Goal: Task Accomplishment & Management: Use online tool/utility

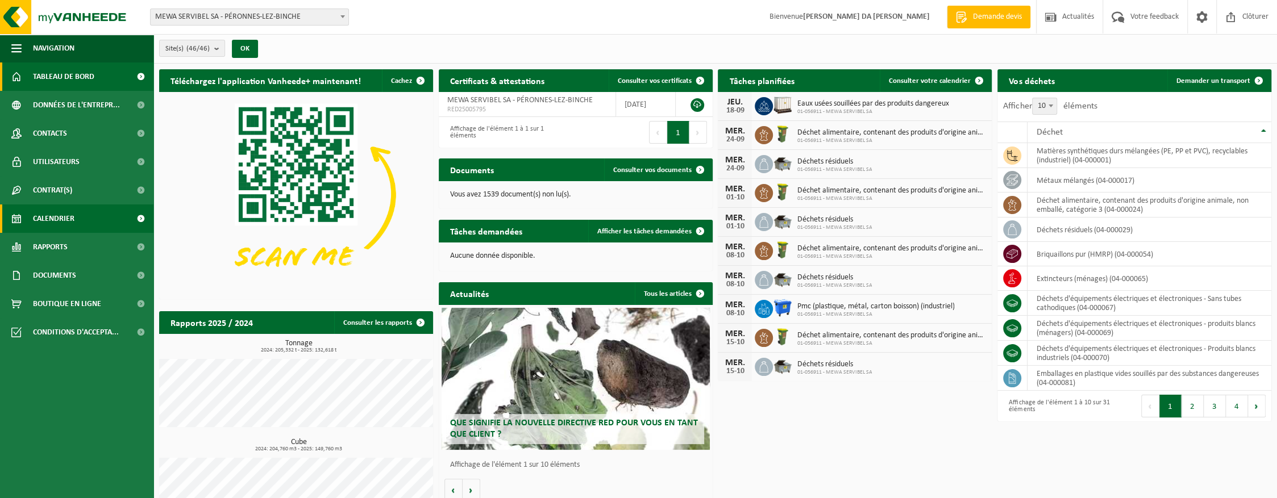
click at [48, 212] on span "Calendrier" at bounding box center [53, 219] width 41 height 28
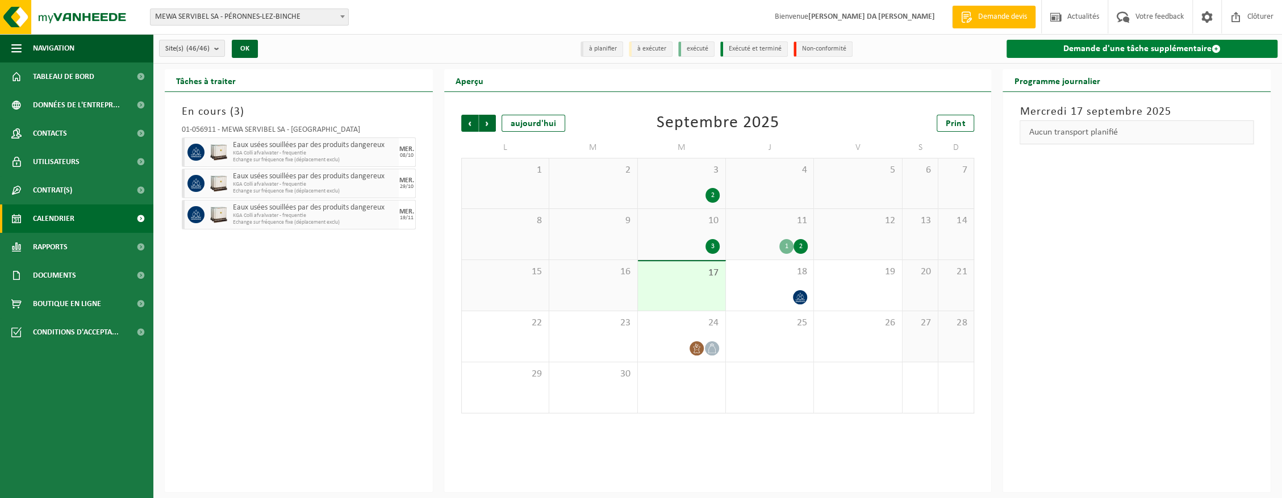
click at [1097, 55] on link "Demande d'une tâche supplémentaire" at bounding box center [1142, 49] width 271 height 18
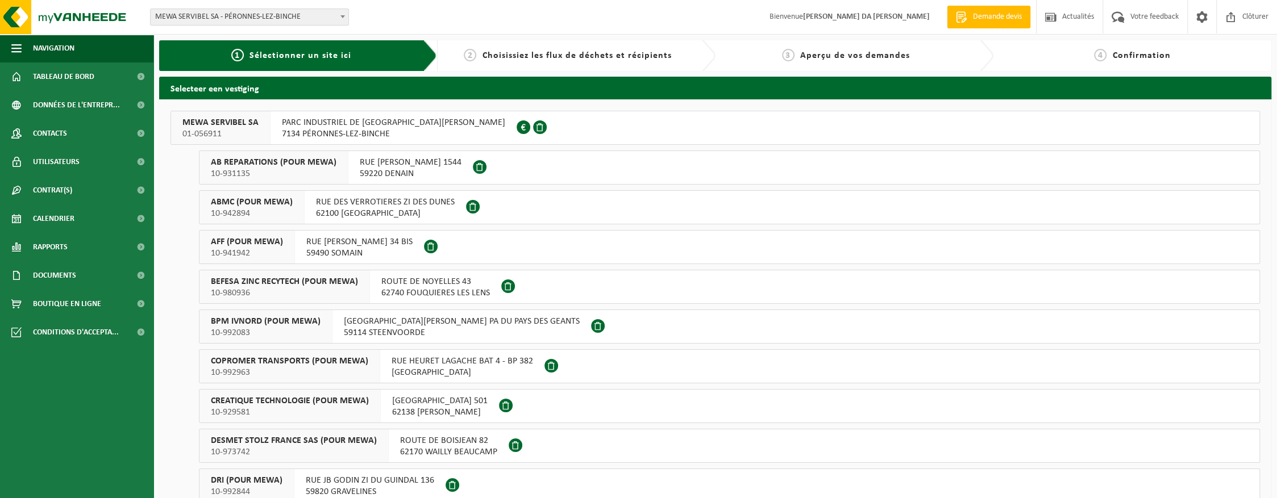
click at [330, 130] on span "7134 PÉRONNES-LEZ-BINCHE" at bounding box center [393, 133] width 223 height 11
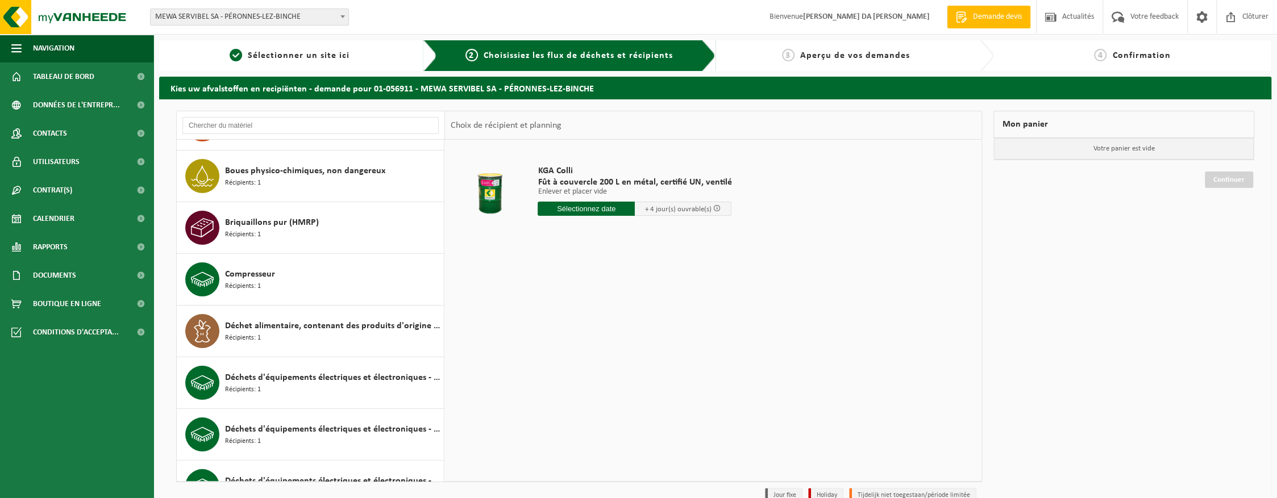
scroll to position [43, 0]
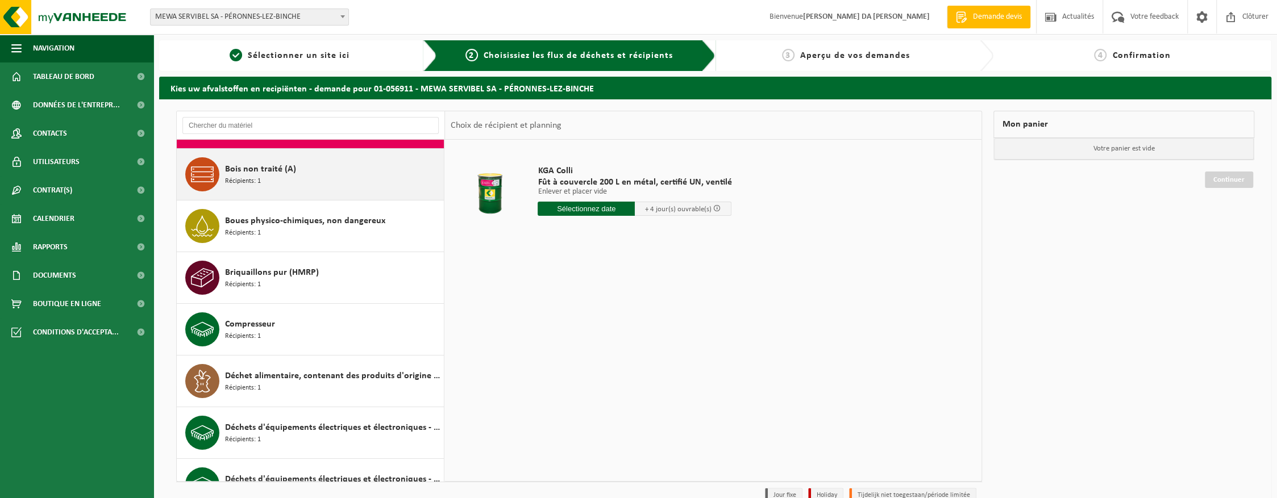
click at [276, 170] on span "Bois non traité (A)" at bounding box center [260, 169] width 71 height 14
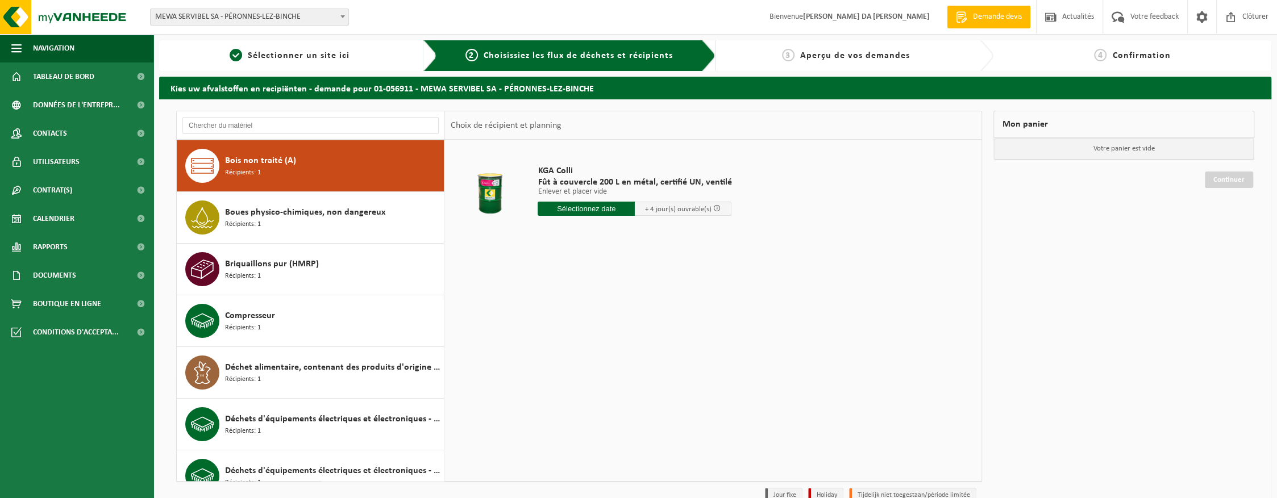
scroll to position [51, 0]
click at [570, 210] on input "text" at bounding box center [585, 209] width 97 height 14
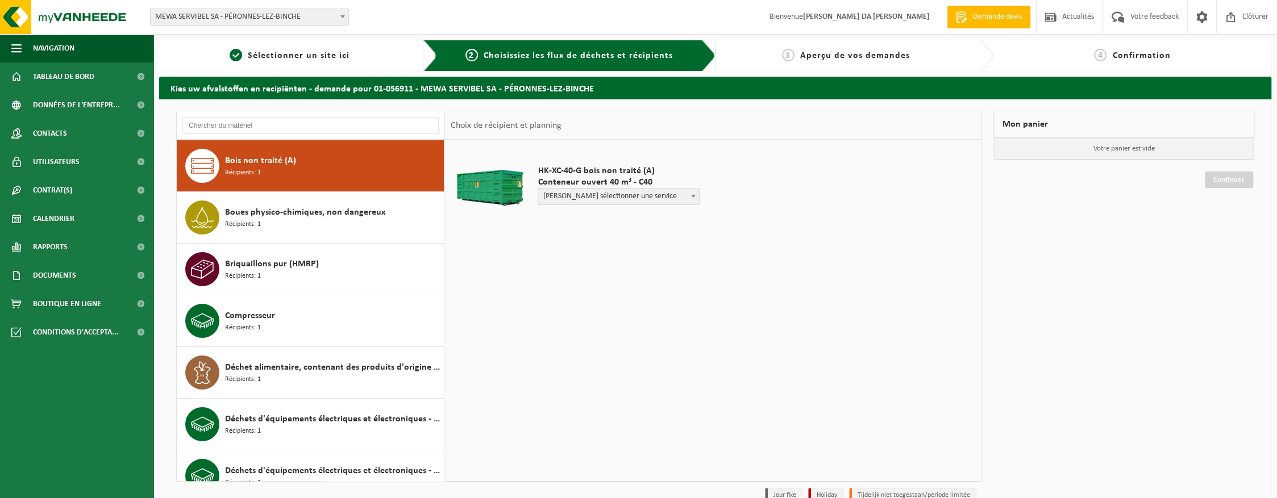
click at [581, 199] on span "Veuillez sélectionner une service" at bounding box center [618, 197] width 161 height 16
select select "P2PL-VEL-048386_HK-XC-40-GN-00_04-000200_46"
click at [590, 215] on input "text" at bounding box center [580, 218] width 86 height 14
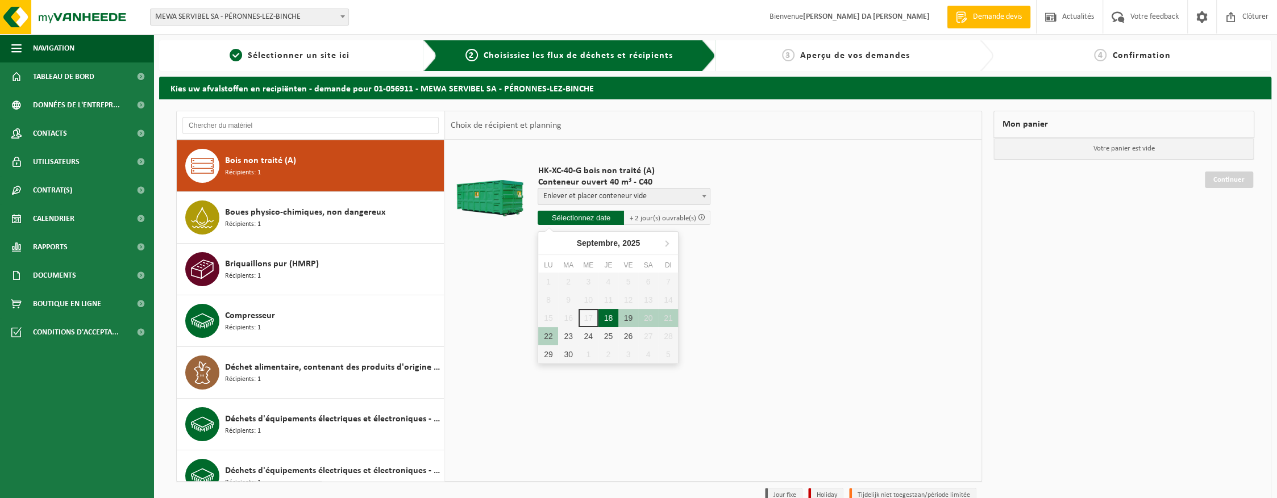
click at [603, 318] on div "18" at bounding box center [608, 318] width 20 height 18
type input "à partir de 2025-09-18"
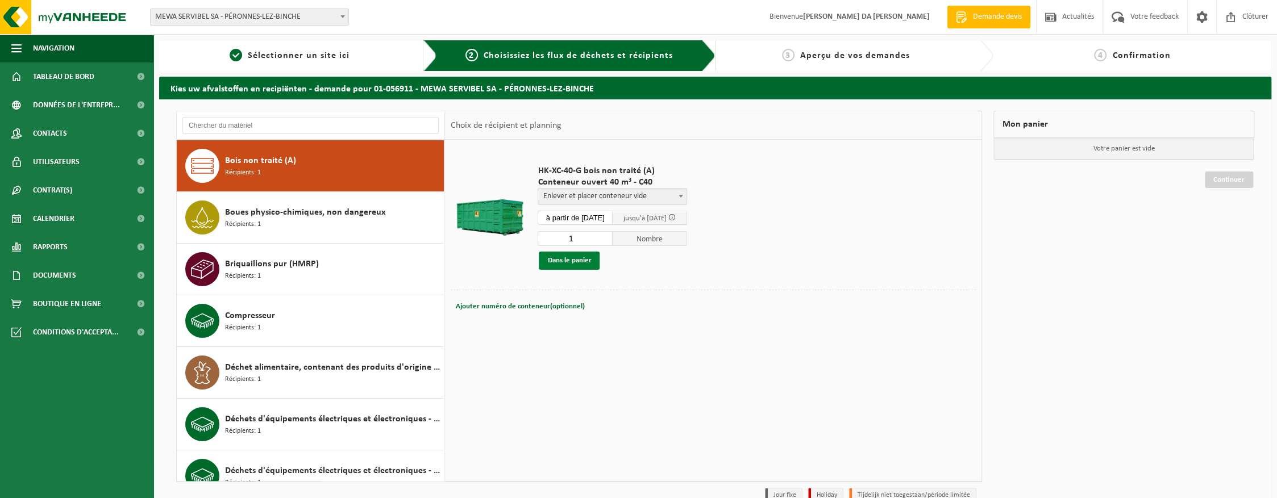
click at [576, 261] on button "Dans le panier" at bounding box center [569, 261] width 61 height 18
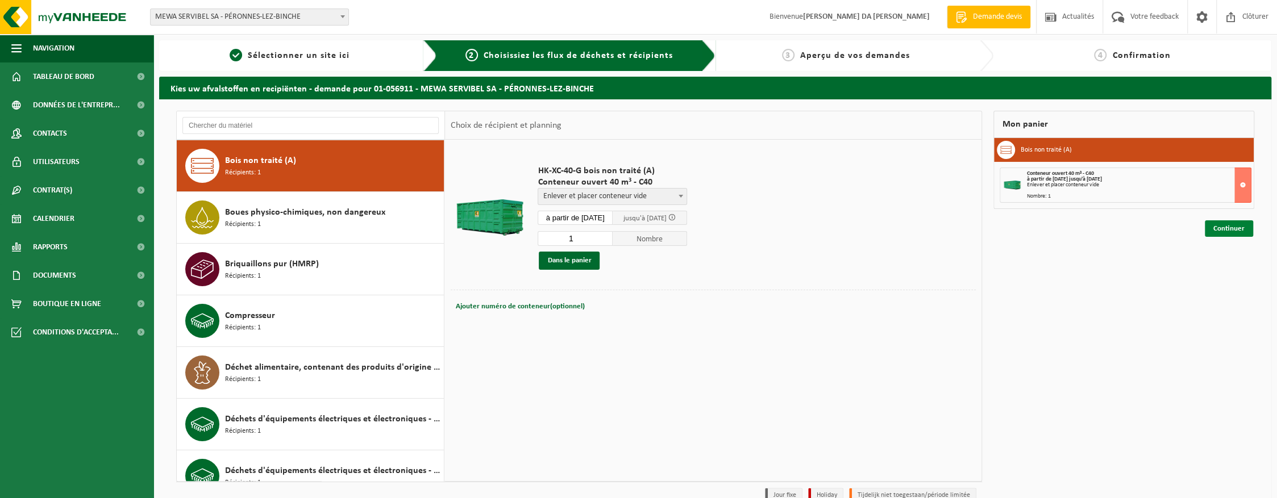
click at [1221, 226] on link "Continuer" at bounding box center [1229, 228] width 48 height 16
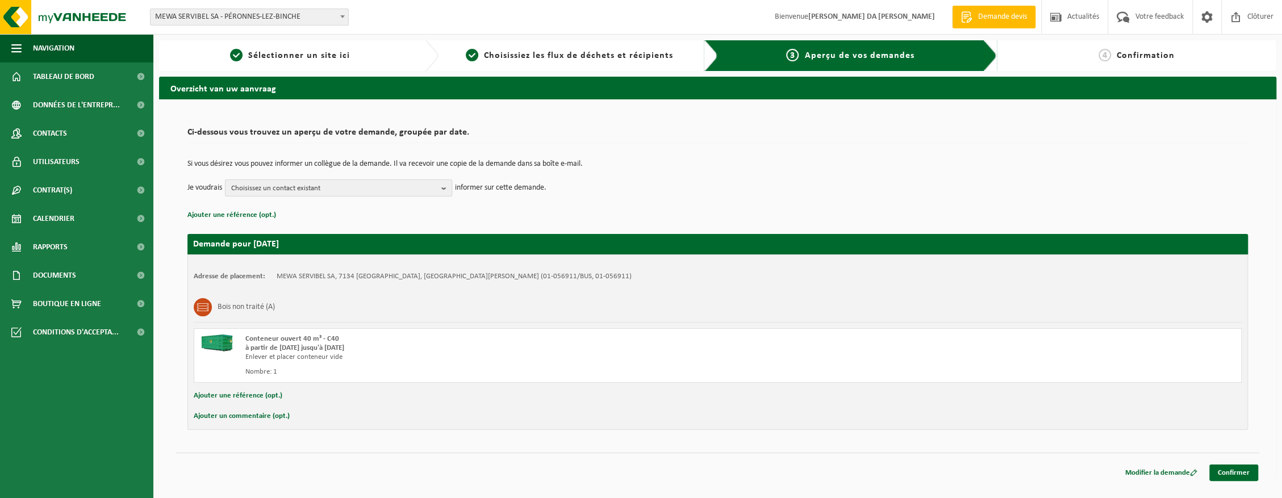
click at [324, 186] on span "Choisissez un contact existant" at bounding box center [334, 188] width 206 height 17
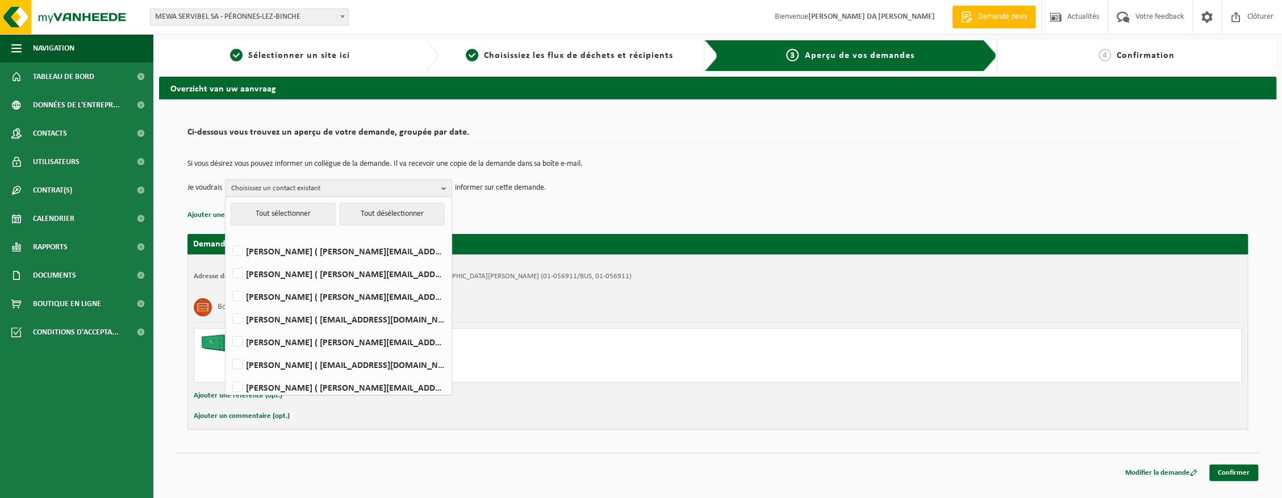
click at [635, 203] on div "Si vous désirez vous pouvez informer un collègue de la demande. Il va recevoir …" at bounding box center [717, 178] width 1061 height 59
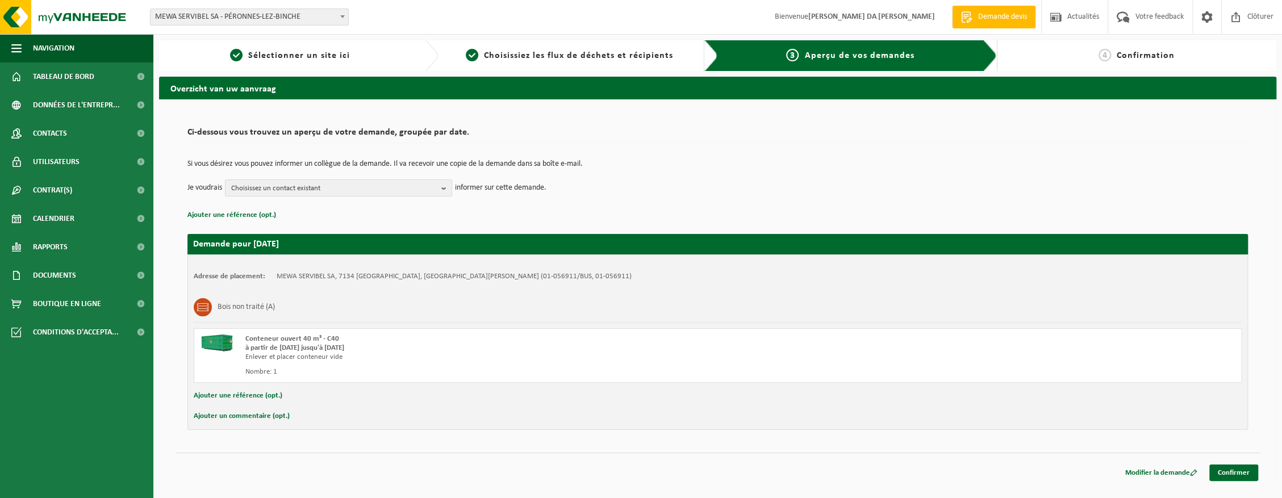
click at [240, 415] on button "Ajouter un commentaire (opt.)" at bounding box center [242, 416] width 96 height 15
click at [194, 409] on button "Annuler" at bounding box center [206, 417] width 25 height 17
click at [273, 413] on button "Ajouter un commentaire (opt.)" at bounding box center [242, 416] width 96 height 15
click at [277, 418] on input "text" at bounding box center [735, 417] width 989 height 17
click at [302, 416] on input "OBLIGATION DE S4ENREGISTRER" at bounding box center [735, 417] width 989 height 17
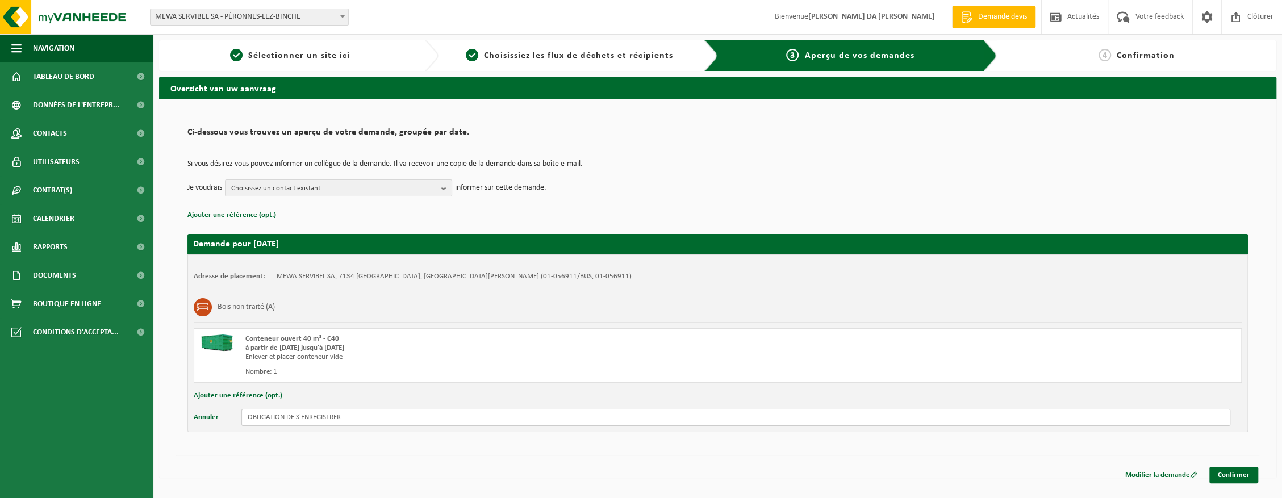
click at [383, 415] on input "OBLIGATION DE S'ENREGISTRER" at bounding box center [735, 417] width 989 height 17
click at [248, 415] on input "OBLIGATION DE S'ENREGISTRER A LA RECEPTION" at bounding box center [735, 417] width 989 height 17
click at [481, 417] on input "NOUVELLE PROCEDURE : OBLIGATION DE S'ENREGISTRER A LA RECEPTION" at bounding box center [735, 417] width 989 height 17
type input "NOUVELLE PROCEDURE : OBLIGATION DE S'ENREGISTRER A LA RECEPTION AVANT DE RENTRE…"
click at [1240, 478] on link "Confirmer" at bounding box center [1234, 475] width 49 height 16
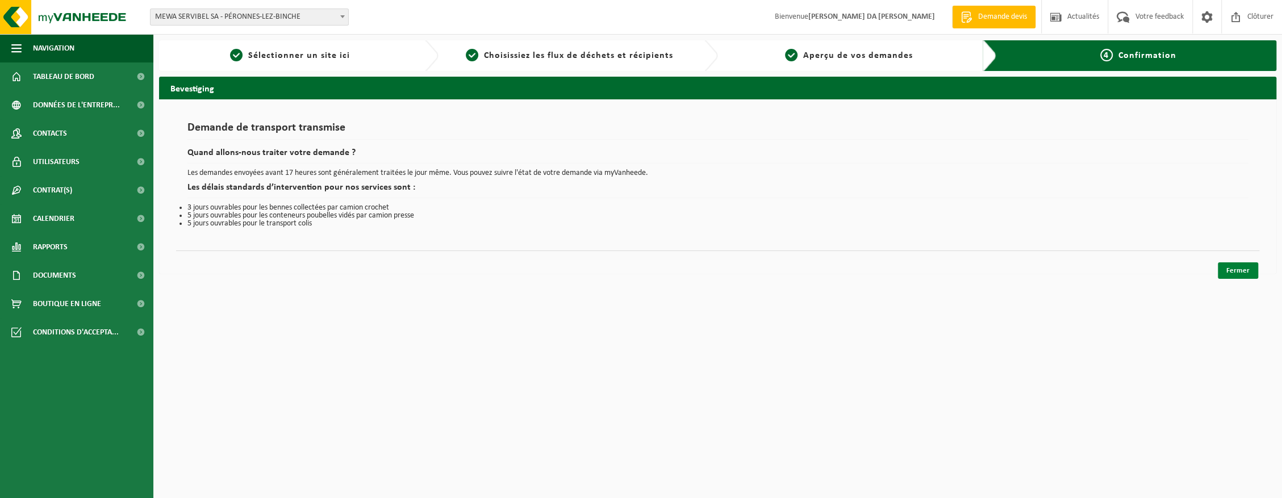
click at [1232, 272] on link "Fermer" at bounding box center [1238, 270] width 40 height 16
